Goal: Task Accomplishment & Management: Manage account settings

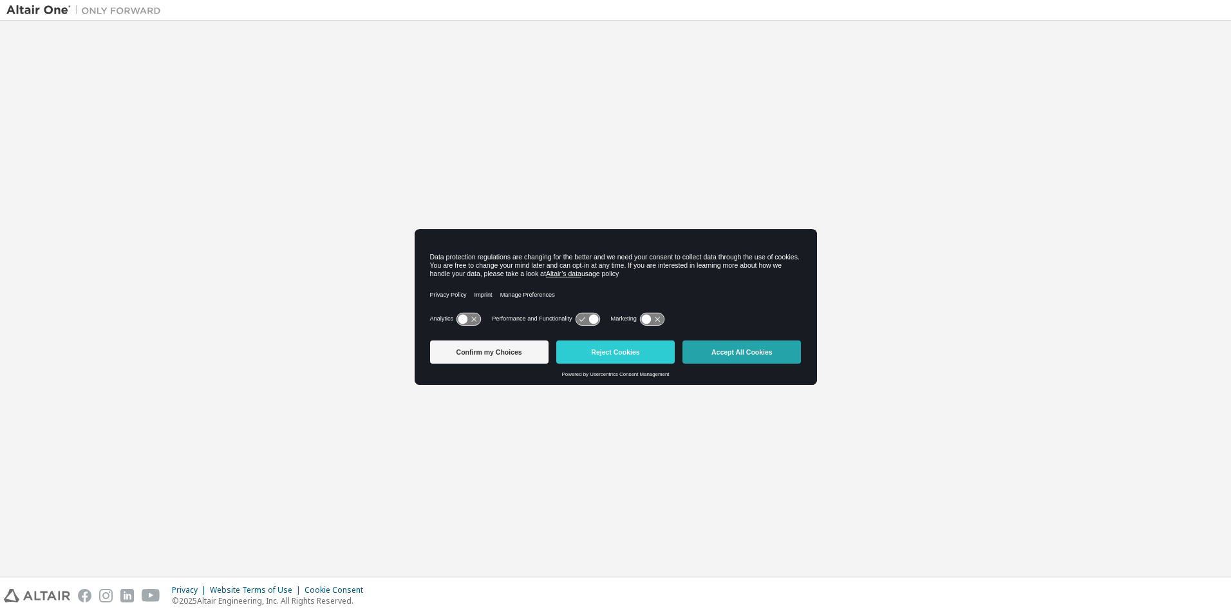
click at [732, 357] on button "Accept All Cookies" at bounding box center [742, 352] width 119 height 23
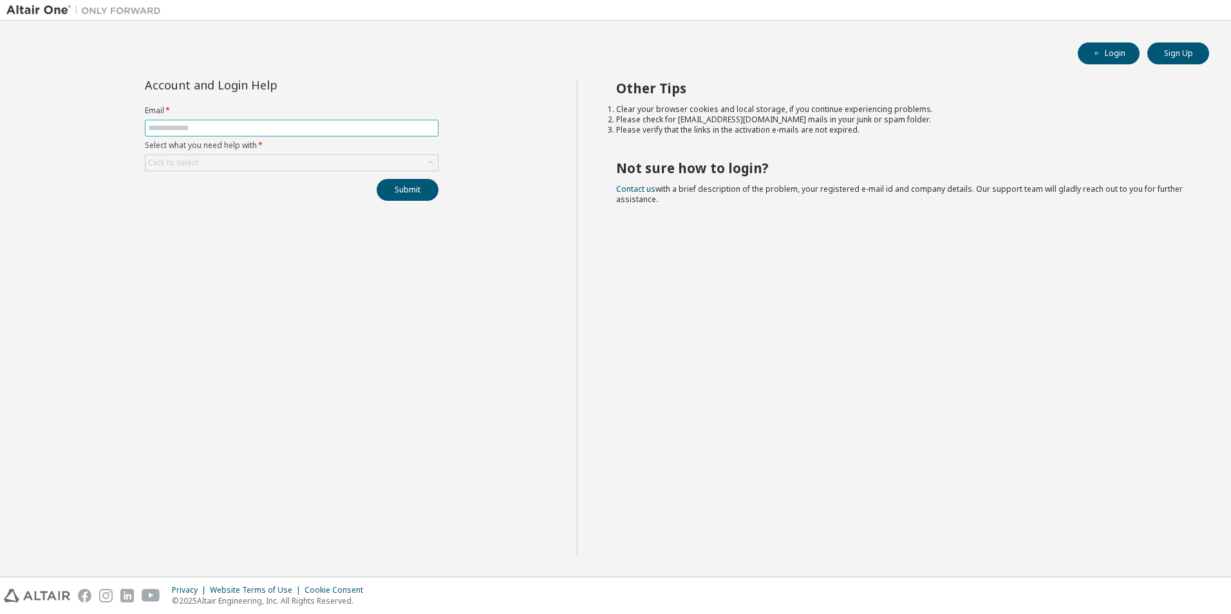
click at [348, 126] on input "text" at bounding box center [291, 128] width 287 height 10
type input "**********"
click at [272, 168] on div "Click to select" at bounding box center [292, 162] width 292 height 15
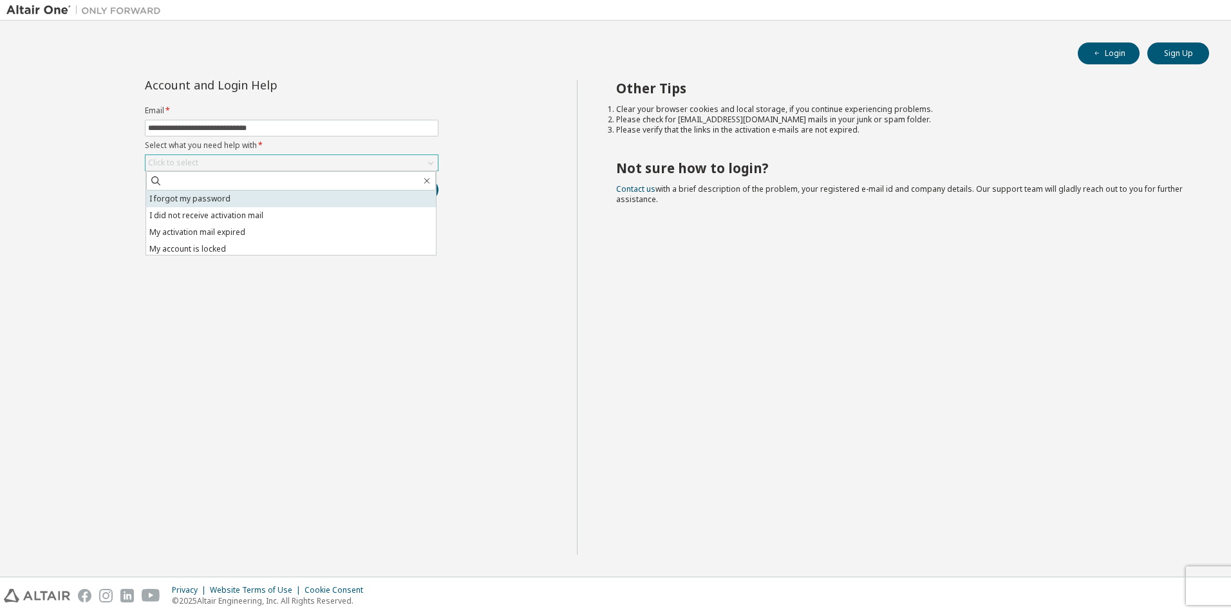
click at [269, 200] on li "I forgot my password" at bounding box center [291, 199] width 290 height 17
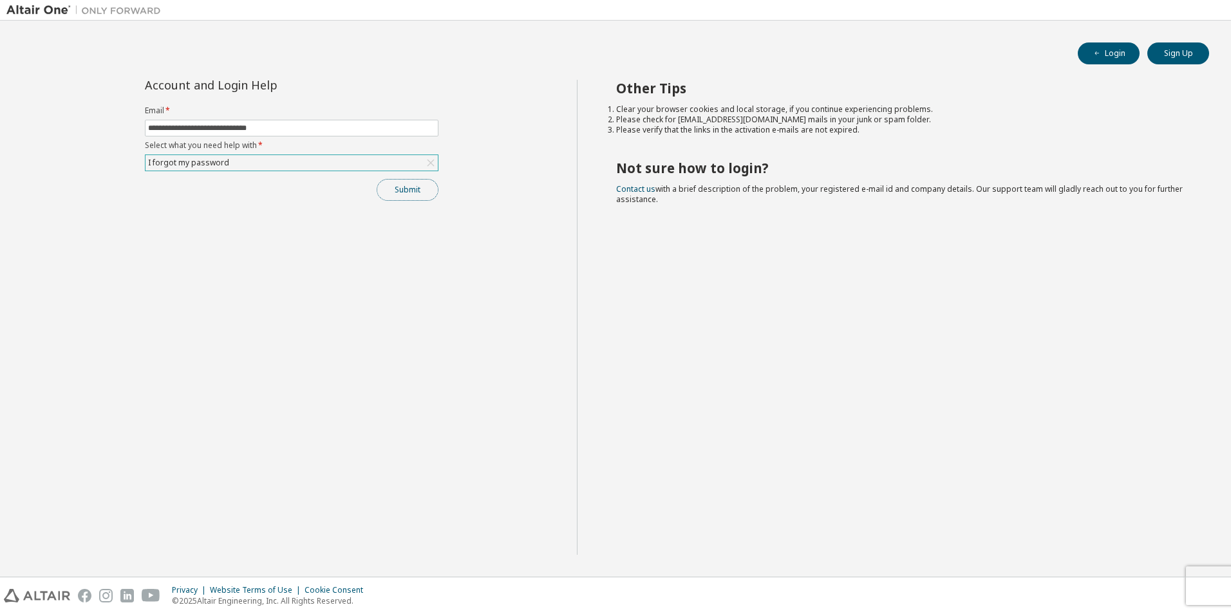
click at [424, 193] on button "Submit" at bounding box center [408, 190] width 62 height 22
click at [407, 197] on button "Submit" at bounding box center [408, 190] width 62 height 22
